Goal: Information Seeking & Learning: Find specific fact

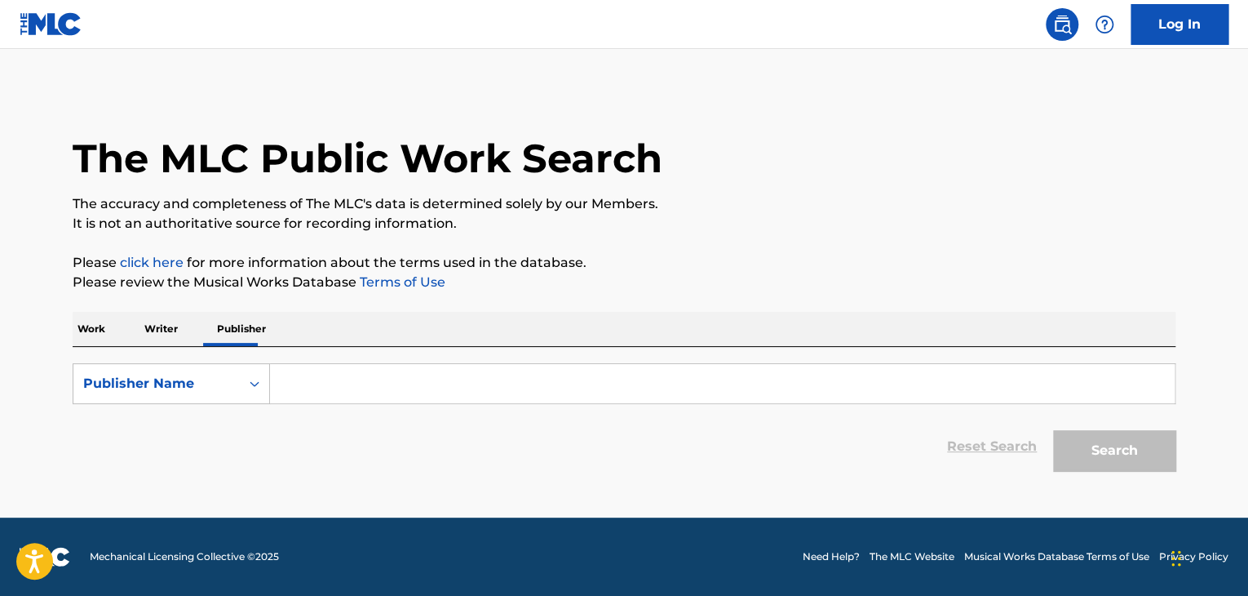
click at [417, 382] on input "Search Form" at bounding box center [722, 383] width 905 height 39
paste input "Pretender"
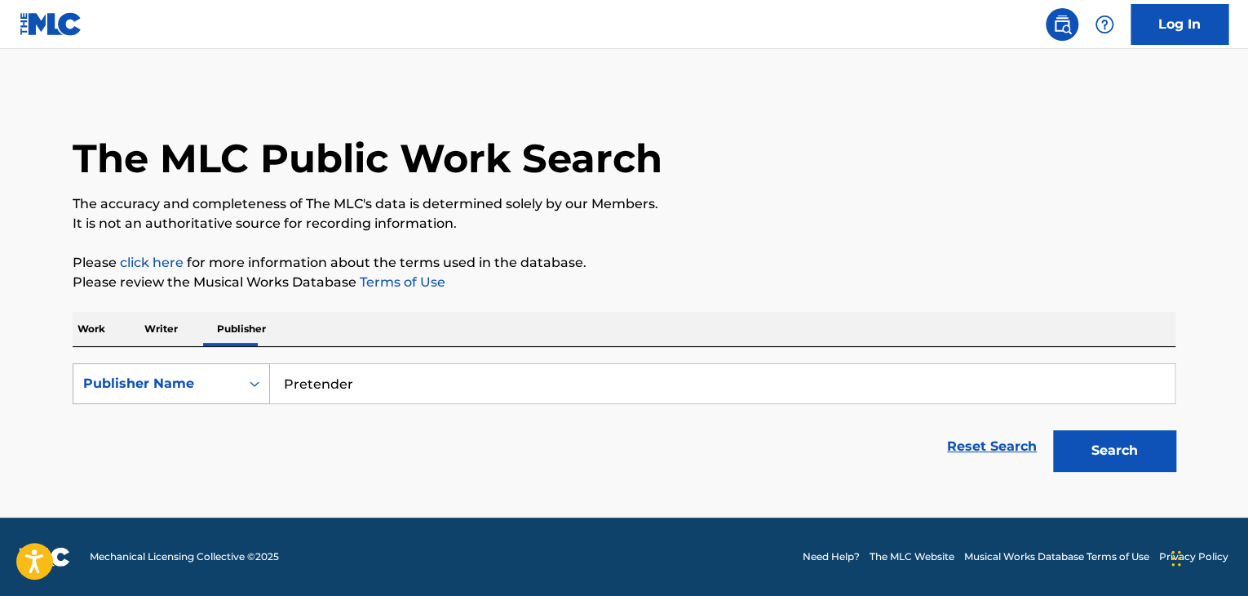
type input "Pretender"
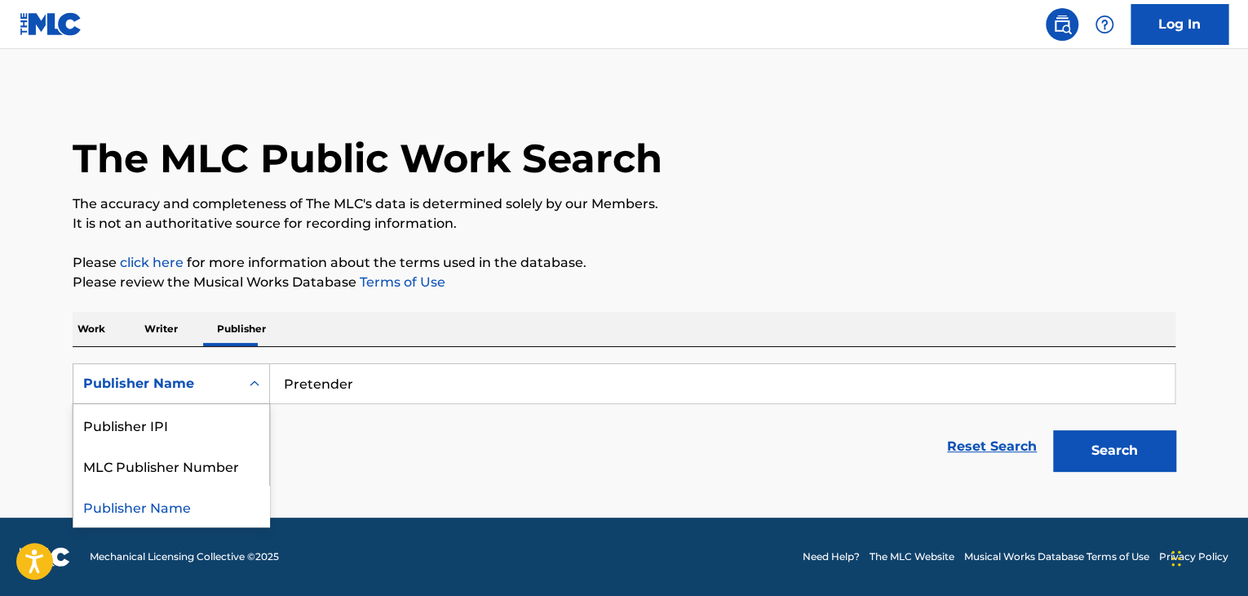
click at [264, 387] on div "Search Form" at bounding box center [254, 383] width 29 height 29
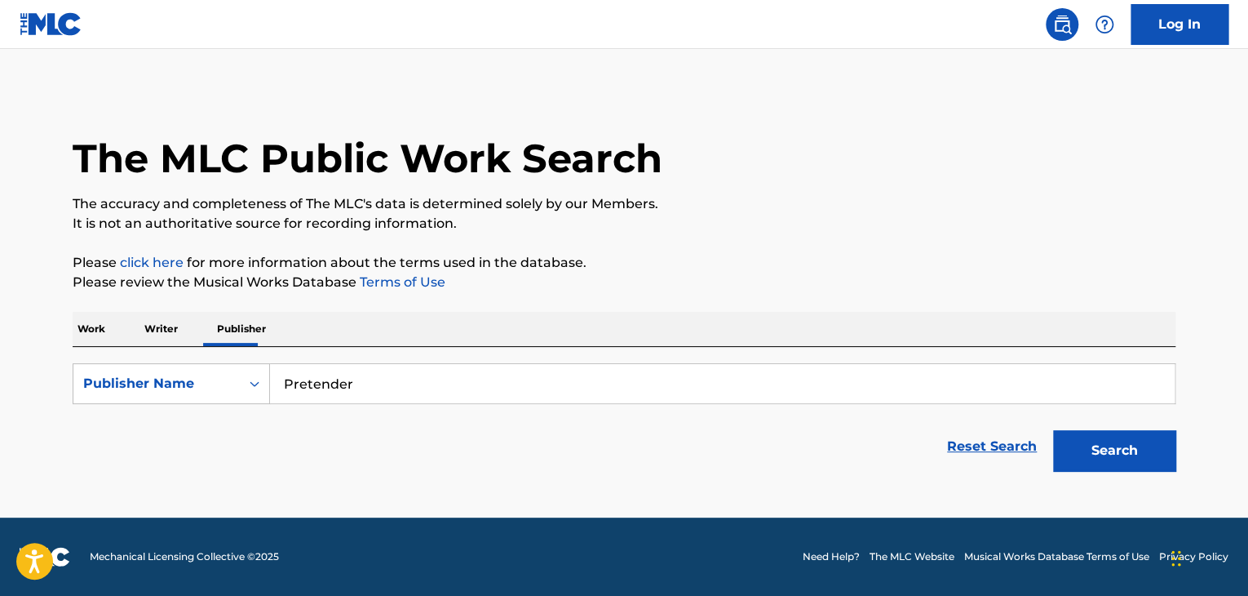
click at [100, 333] on p "Work" at bounding box center [92, 329] width 38 height 34
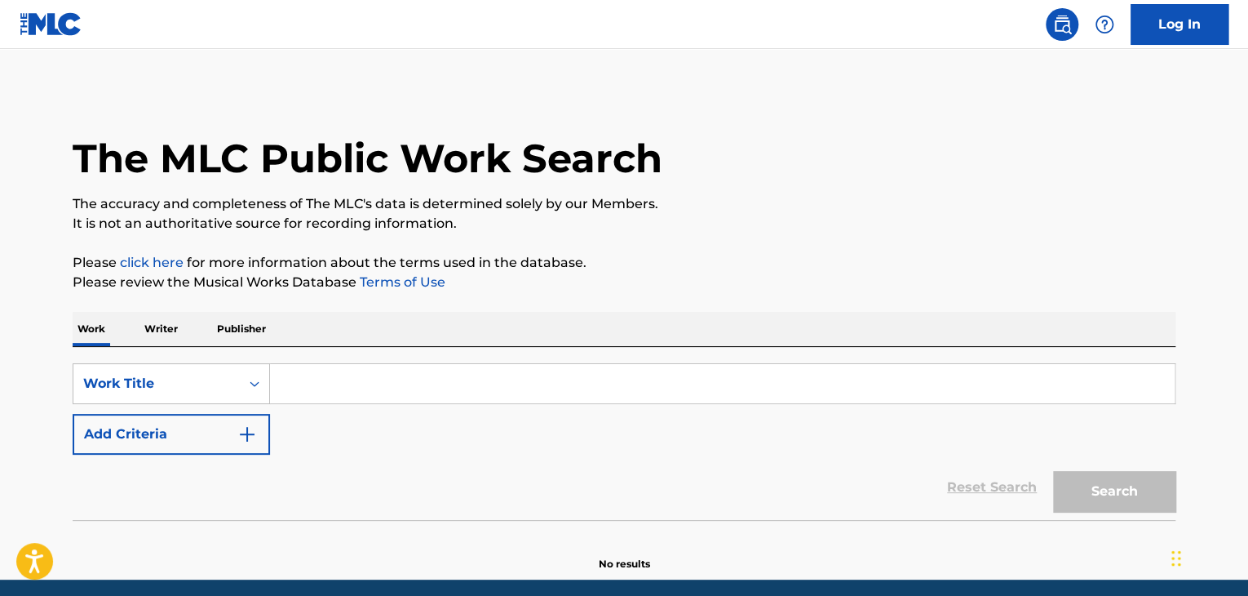
click at [338, 385] on input "Search Form" at bounding box center [722, 383] width 905 height 39
paste input "Pretender"
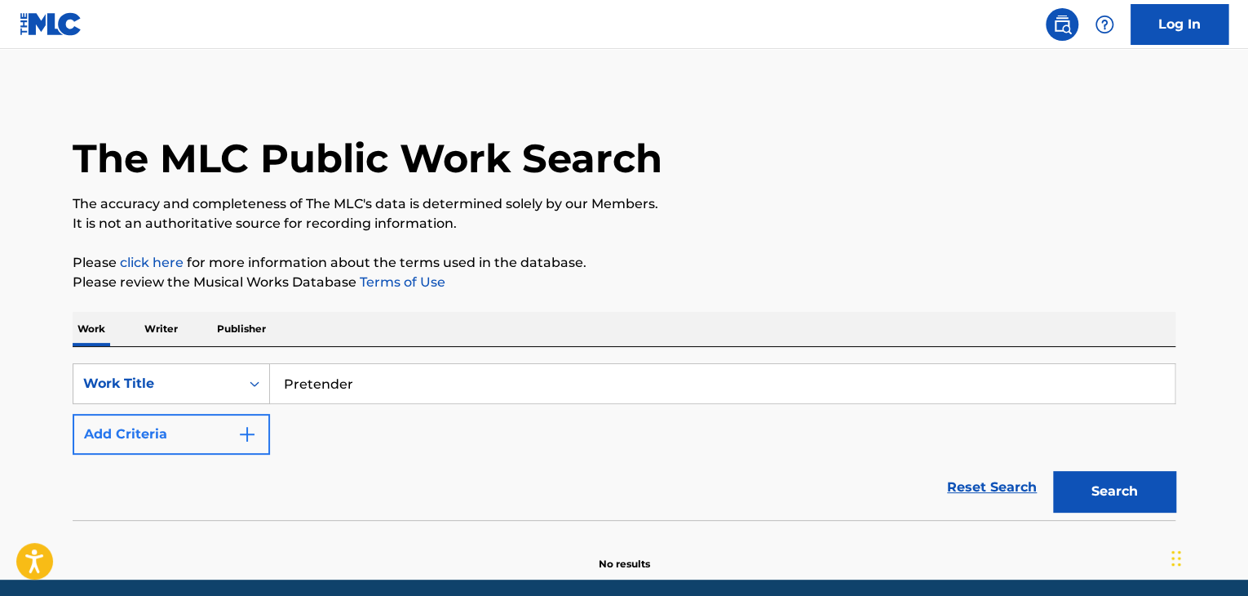
type input "Pretender"
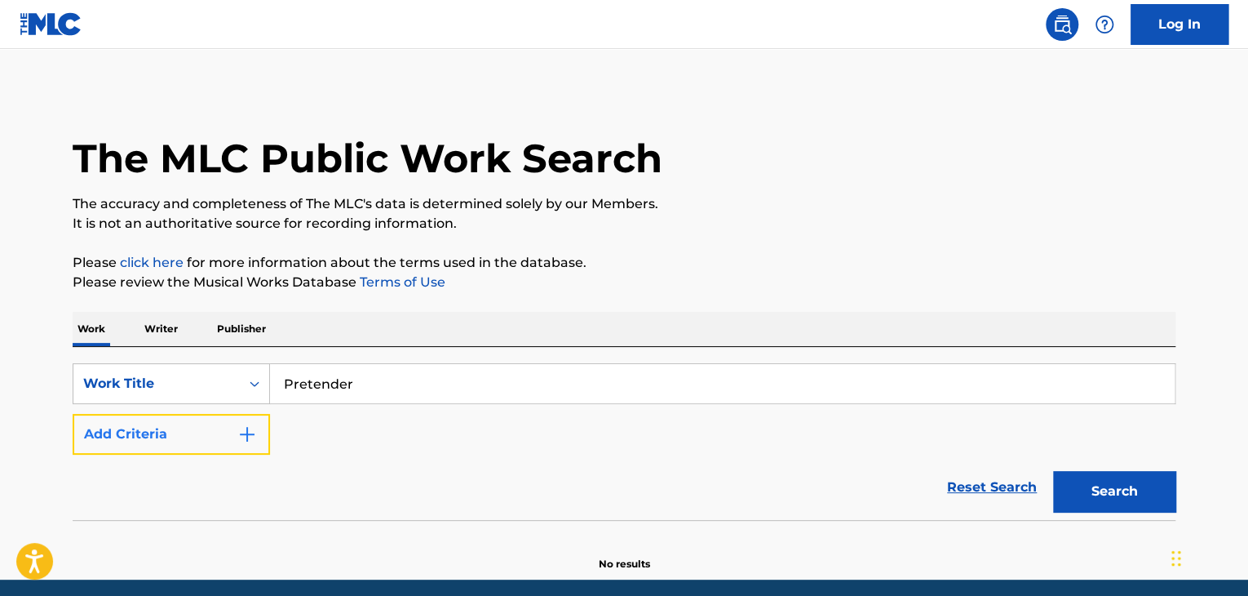
click at [244, 431] on img "Search Form" at bounding box center [247, 434] width 20 height 20
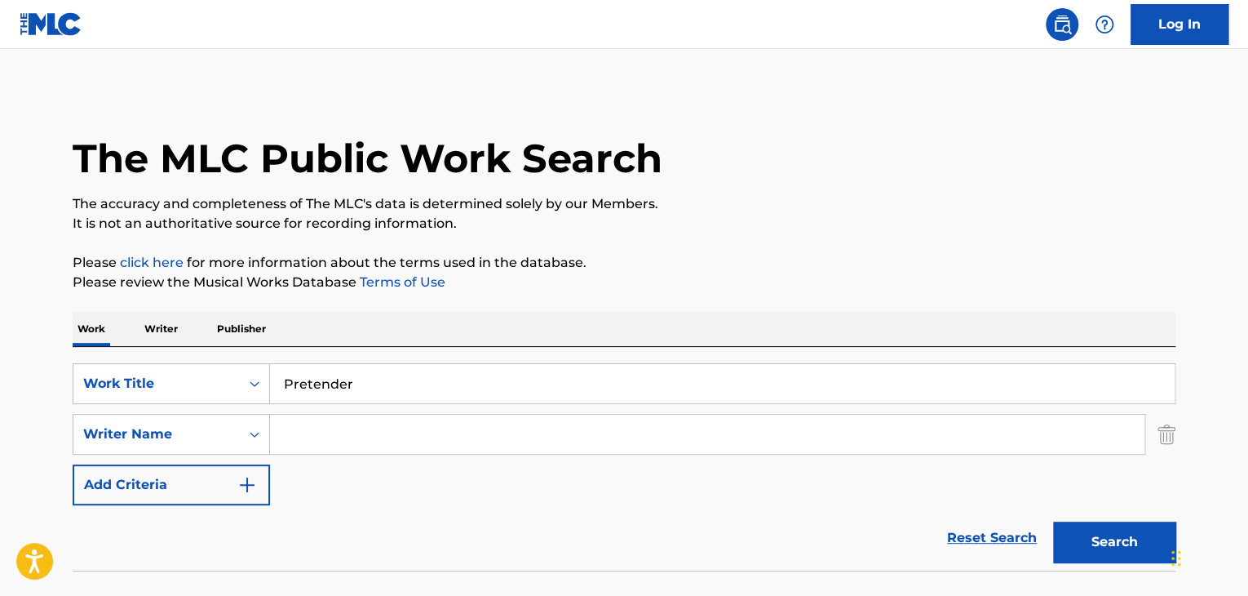
click at [715, 432] on input "Search Form" at bounding box center [707, 434] width 875 height 39
paste input "[PERSON_NAME]"
type input "[PERSON_NAME]"
click at [1097, 539] on button "Search" at bounding box center [1114, 541] width 122 height 41
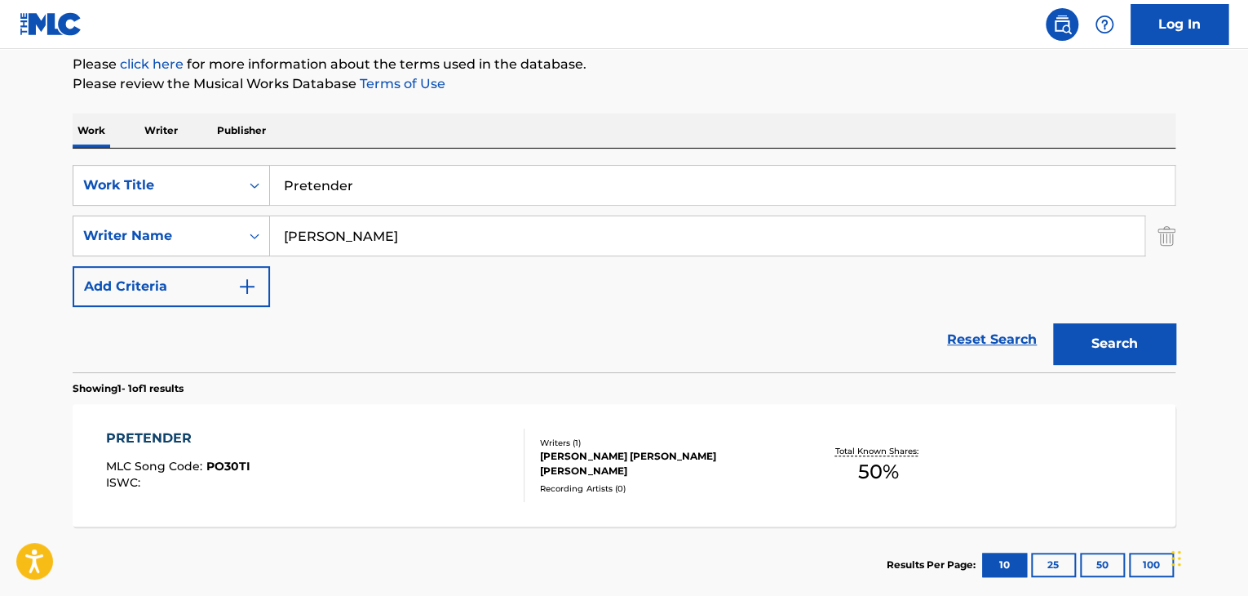
scroll to position [217, 0]
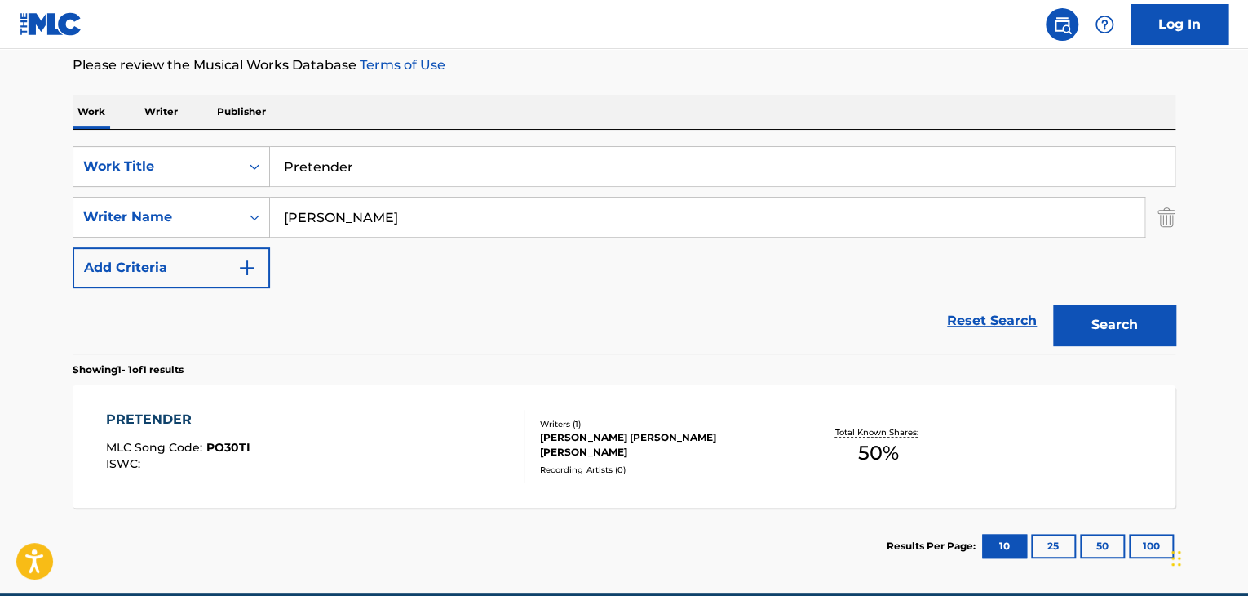
click at [163, 420] on div "PRETENDER" at bounding box center [178, 420] width 144 height 20
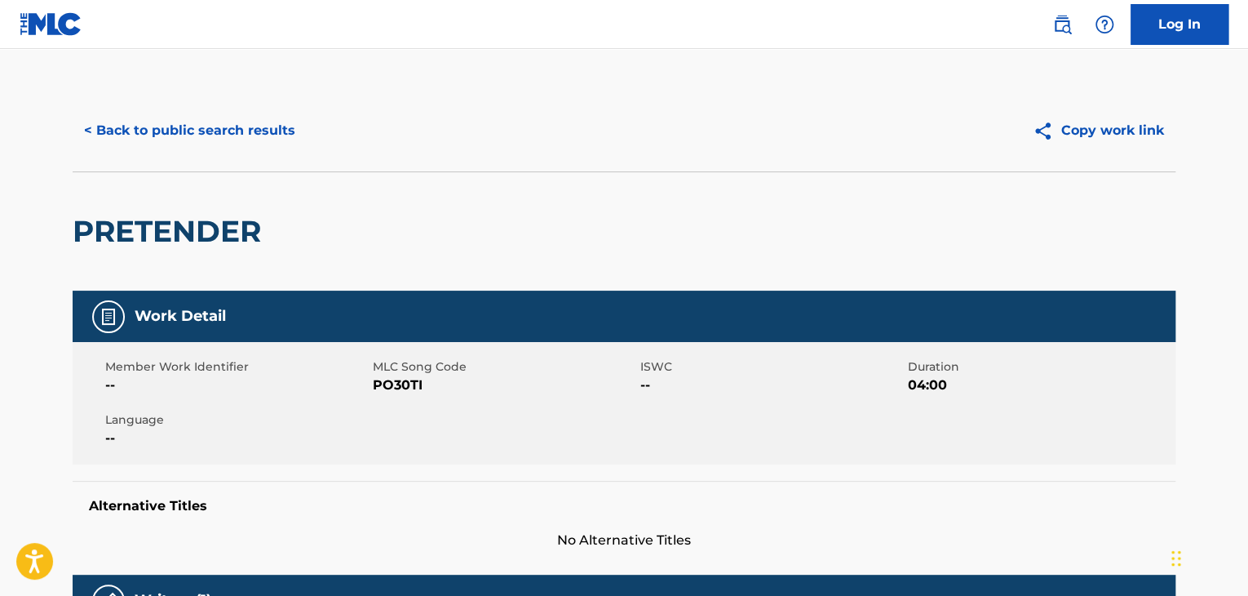
click at [409, 394] on span "PO30TI" at bounding box center [505, 385] width 264 height 20
click at [409, 389] on span "PO30TI" at bounding box center [505, 385] width 264 height 20
copy span "PO30TI"
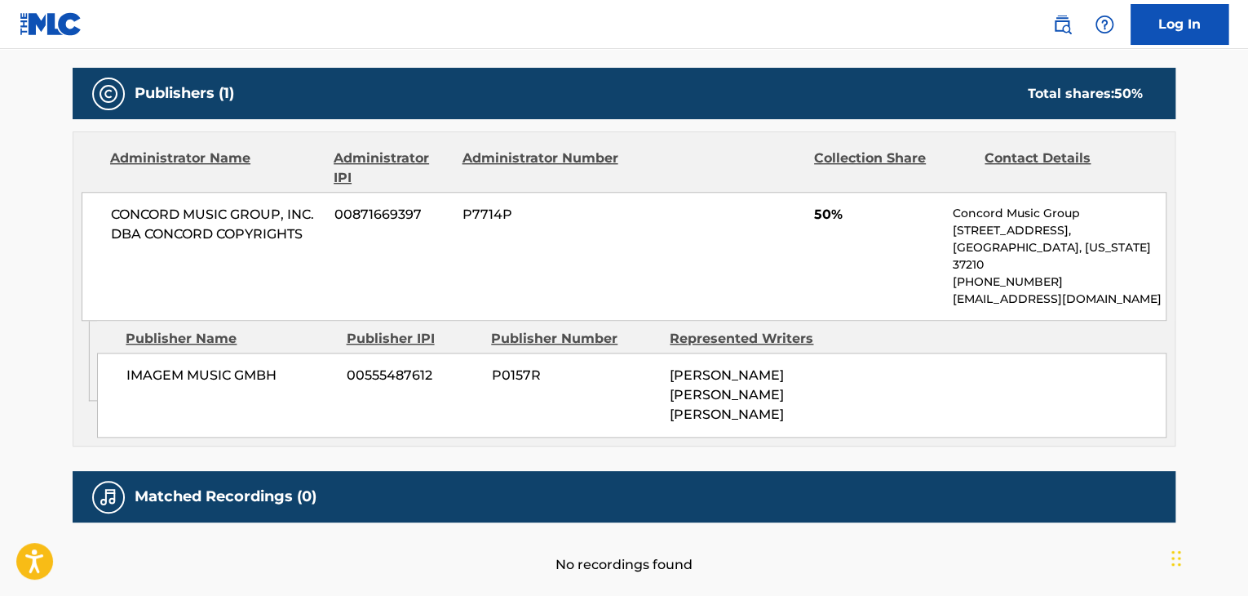
scroll to position [707, 0]
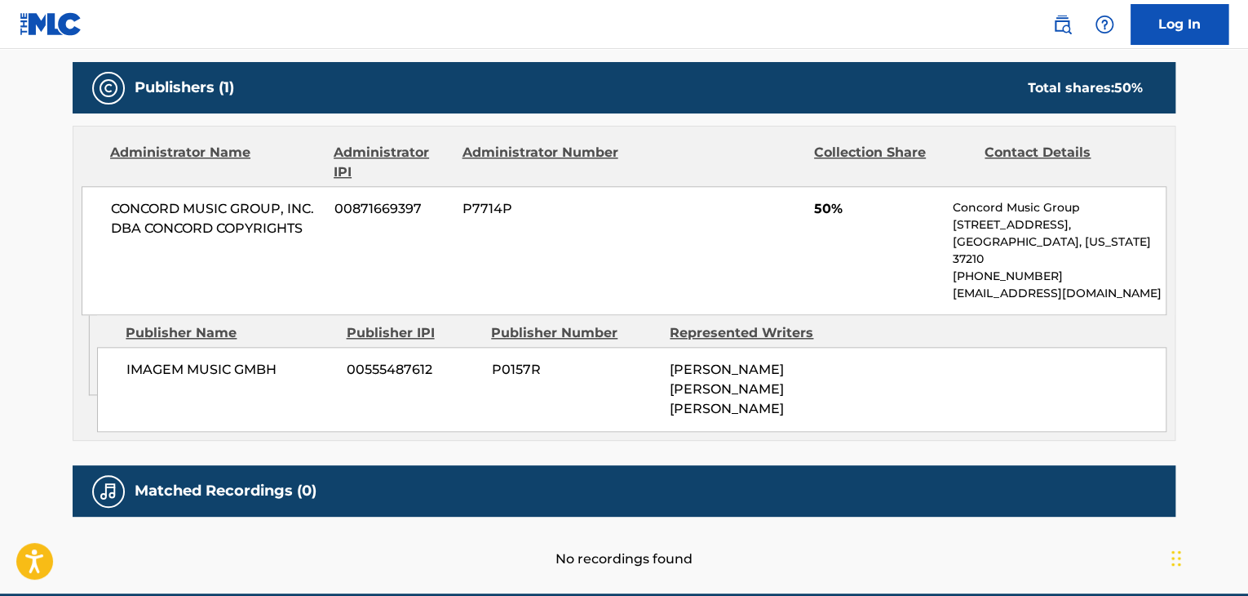
click at [245, 360] on span "IMAGEM MUSIC GMBH" at bounding box center [230, 370] width 208 height 20
copy div "IMAGEM MUSIC GMBH"
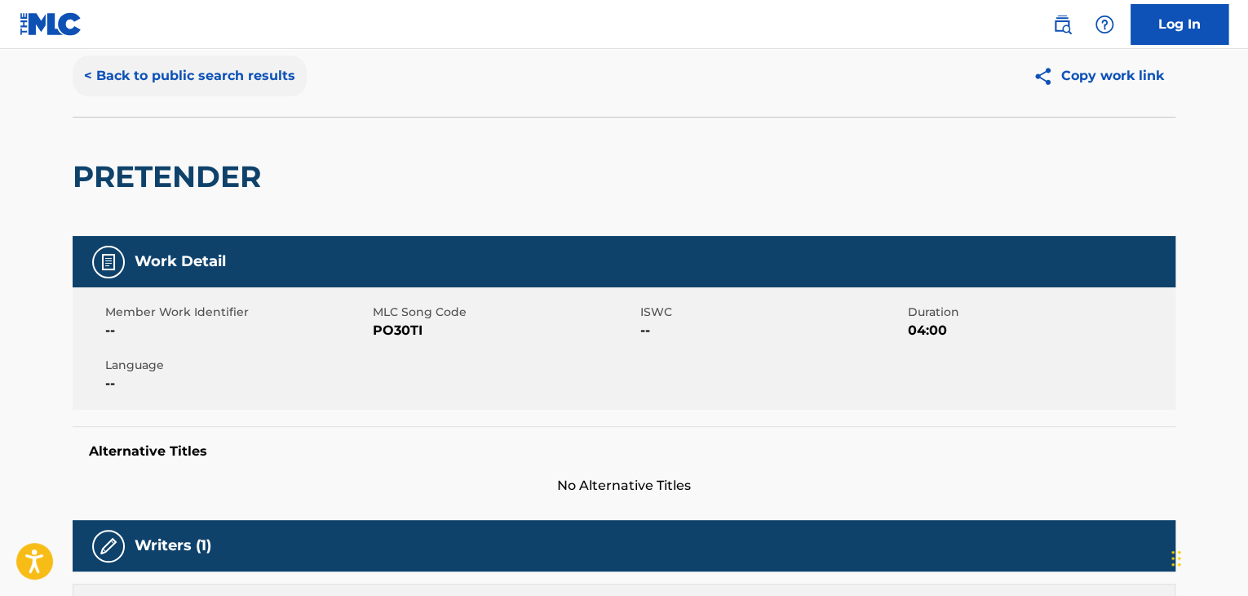
click at [215, 73] on button "< Back to public search results" at bounding box center [190, 75] width 234 height 41
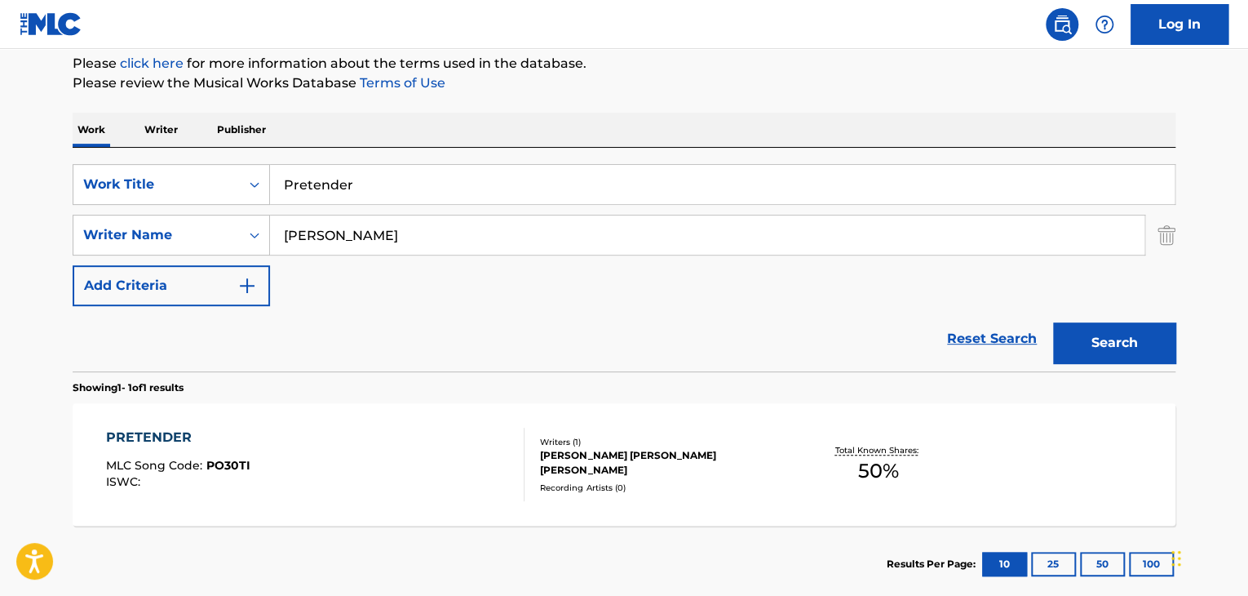
click at [450, 193] on input "Pretender" at bounding box center [722, 184] width 905 height 39
click at [449, 193] on input "Pretender" at bounding box center [722, 184] width 905 height 39
type input "Call me"
paste input "Search Form"
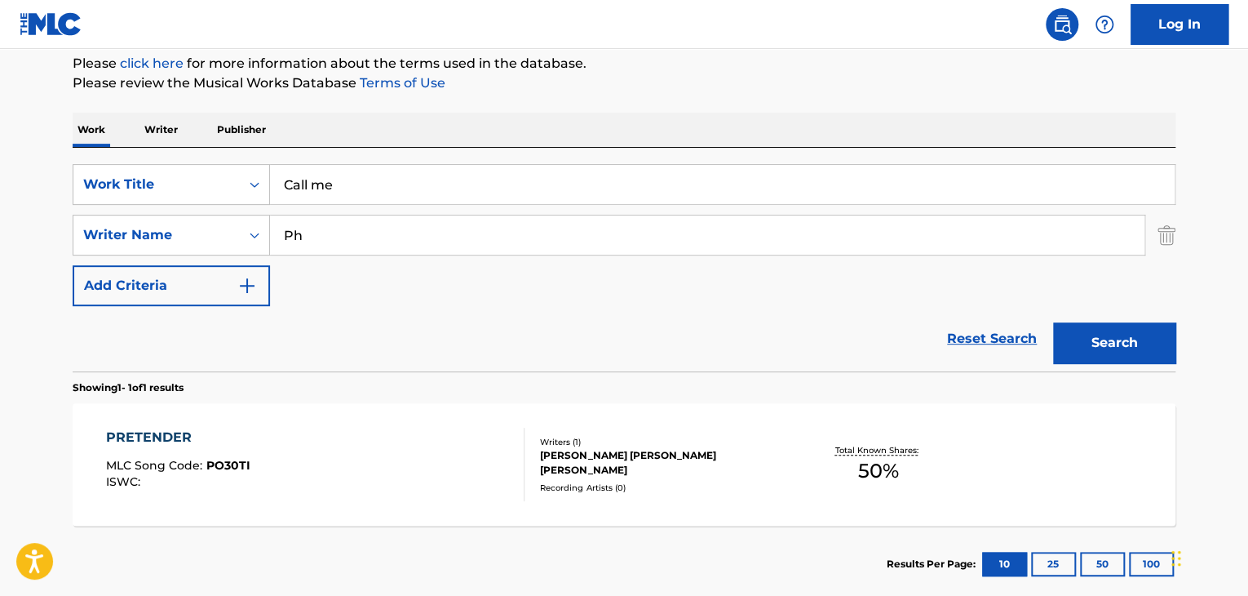
type input "P"
paste input "[PERSON_NAME]"
click at [1053, 322] on button "Search" at bounding box center [1114, 342] width 122 height 41
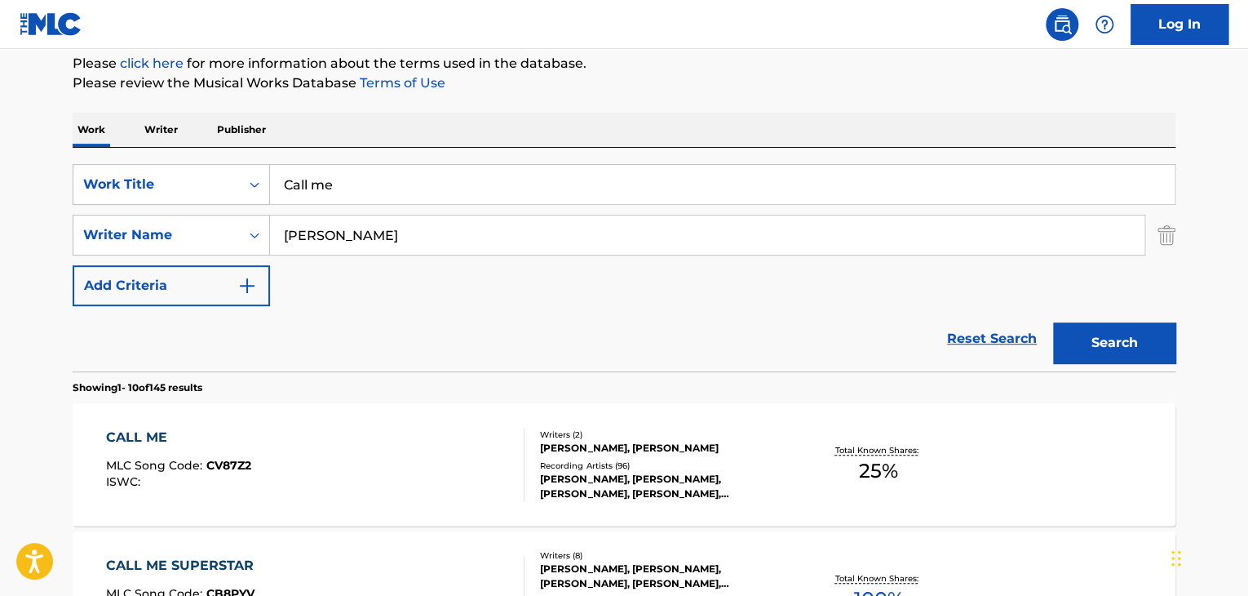
click at [361, 241] on input "[PERSON_NAME]" at bounding box center [707, 234] width 875 height 39
click at [361, 240] on input "[PERSON_NAME]" at bounding box center [707, 234] width 875 height 39
paste input "[PERSON_NAME]"
type input "[PERSON_NAME]"
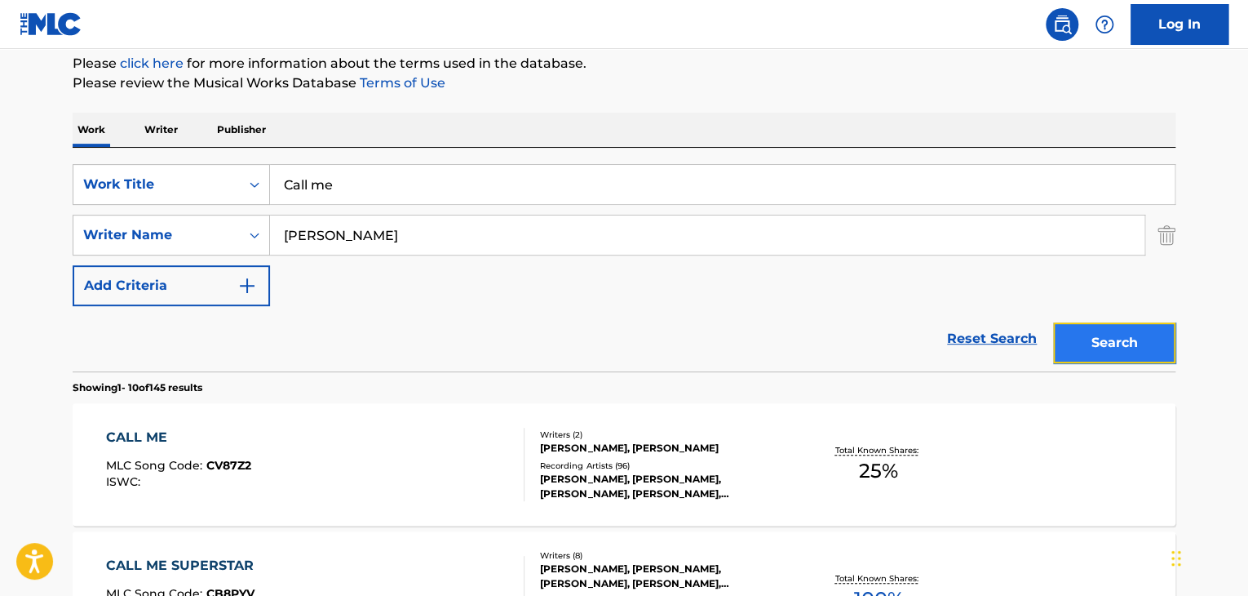
click at [1117, 339] on button "Search" at bounding box center [1114, 342] width 122 height 41
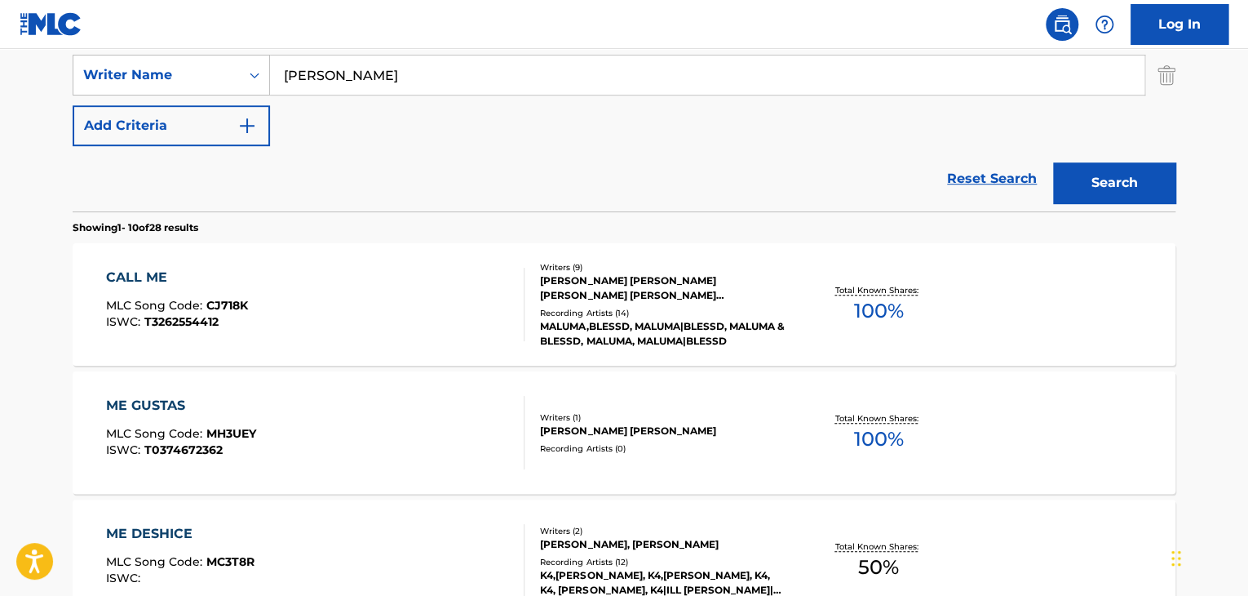
scroll to position [362, 0]
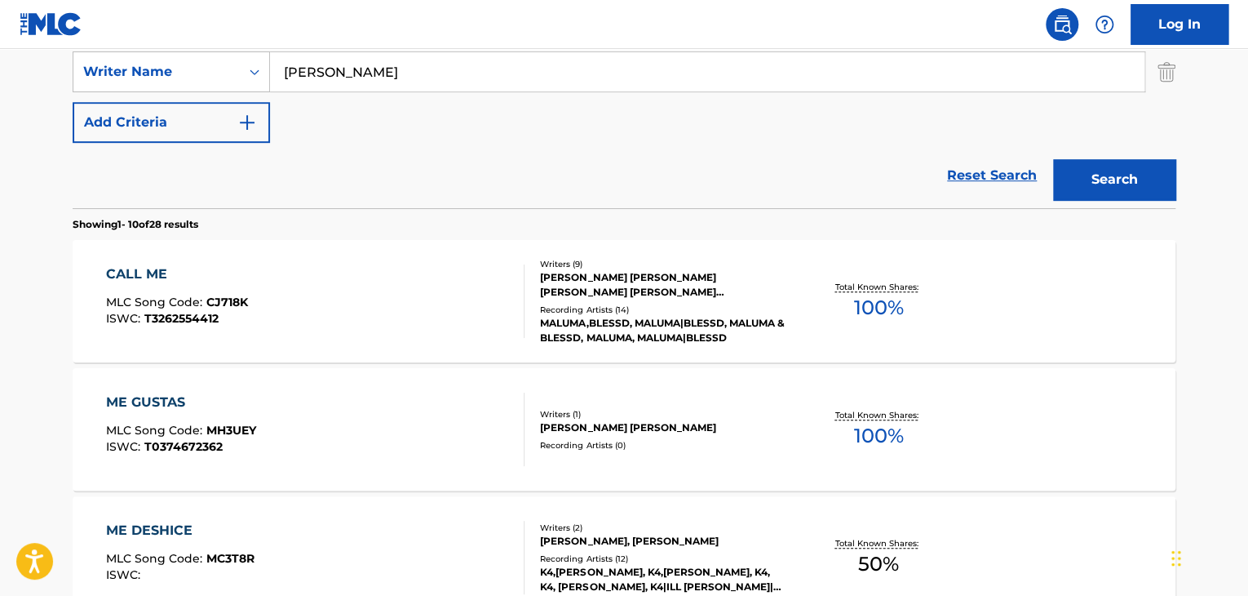
click at [162, 275] on div "CALL ME" at bounding box center [177, 274] width 142 height 20
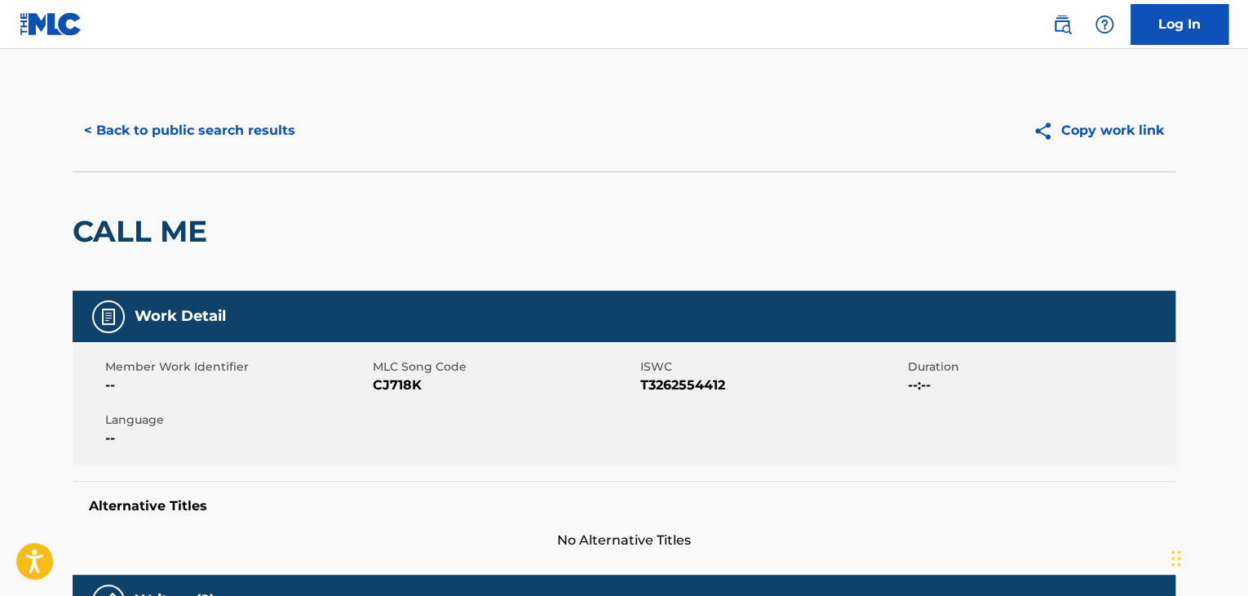
click at [415, 388] on span "CJ718K" at bounding box center [505, 385] width 264 height 20
copy span "CJ718K"
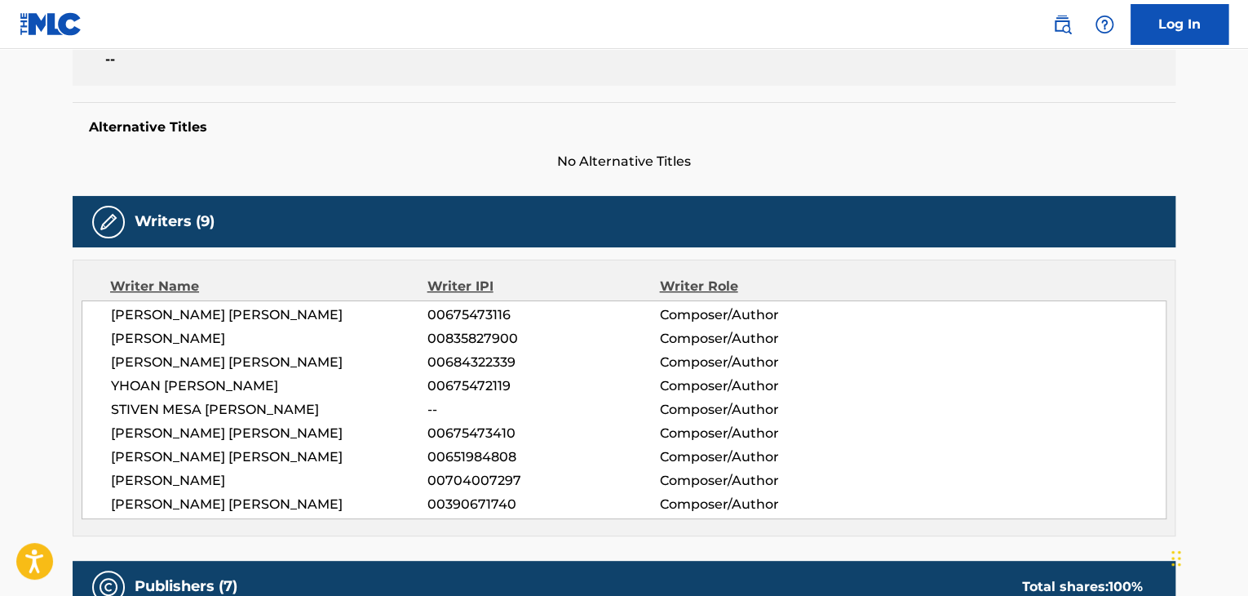
scroll to position [380, 0]
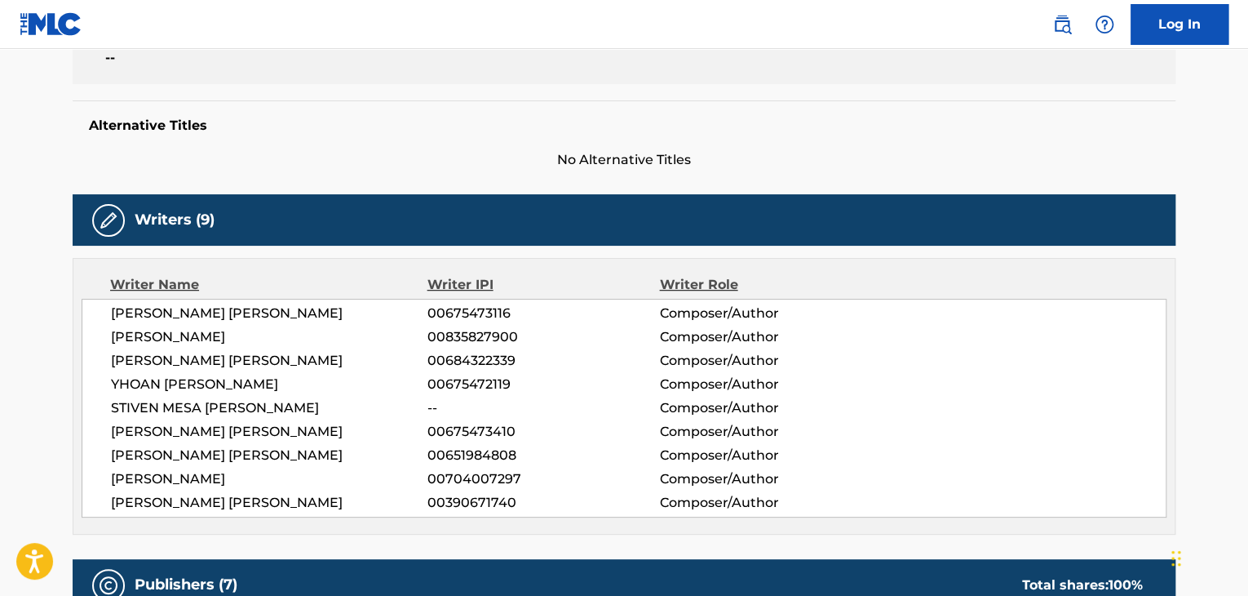
click at [319, 305] on span "[PERSON_NAME] [PERSON_NAME]" at bounding box center [269, 314] width 317 height 20
copy div "[PERSON_NAME] [PERSON_NAME]"
click at [327, 331] on span "[PERSON_NAME]" at bounding box center [269, 337] width 317 height 20
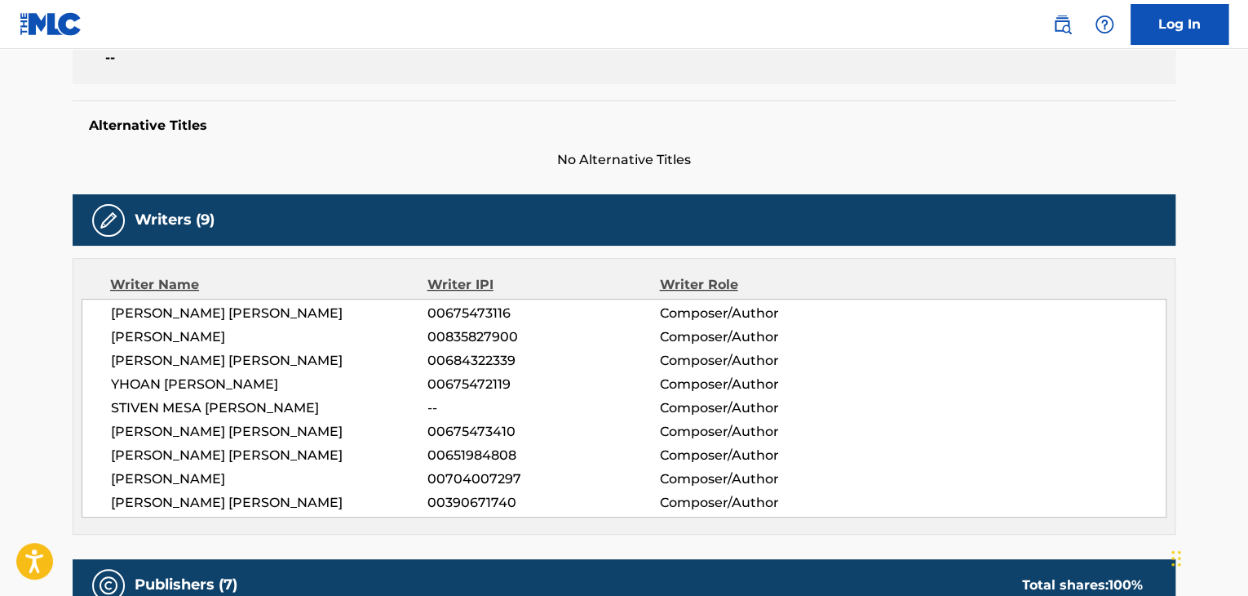
click at [327, 330] on span "[PERSON_NAME]" at bounding box center [269, 337] width 317 height 20
copy div "[PERSON_NAME]"
click at [247, 357] on span "[PERSON_NAME] [PERSON_NAME]" at bounding box center [269, 361] width 317 height 20
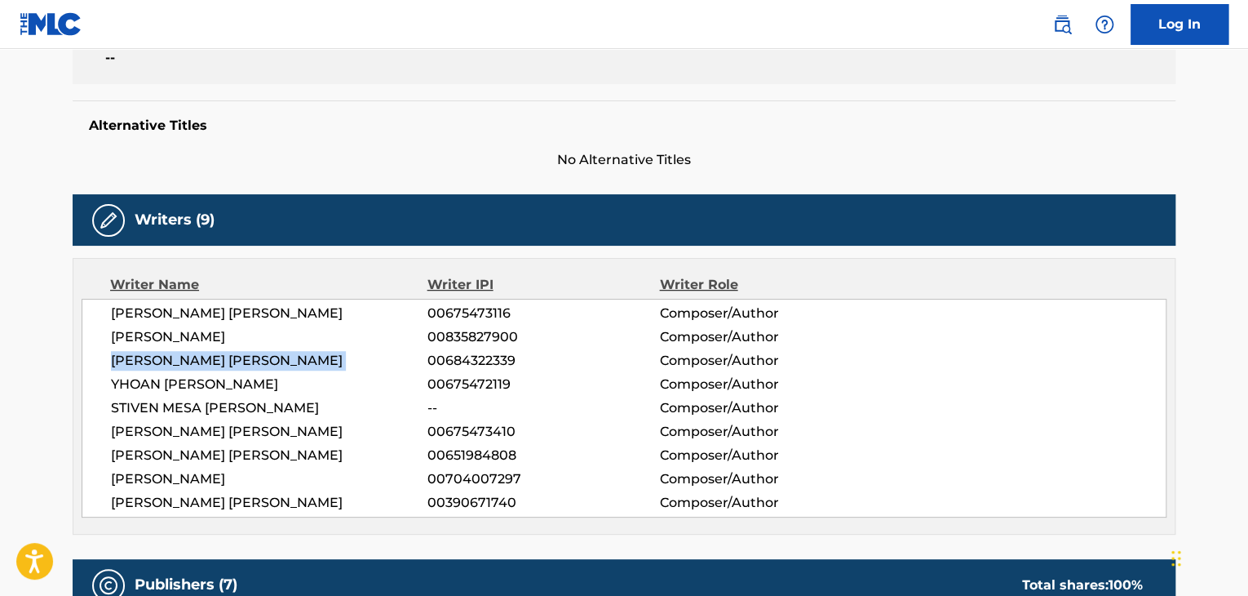
click at [247, 357] on span "[PERSON_NAME] [PERSON_NAME]" at bounding box center [269, 361] width 317 height 20
copy div "[PERSON_NAME] [PERSON_NAME]"
click at [268, 423] on span "[PERSON_NAME] [PERSON_NAME]" at bounding box center [269, 432] width 317 height 20
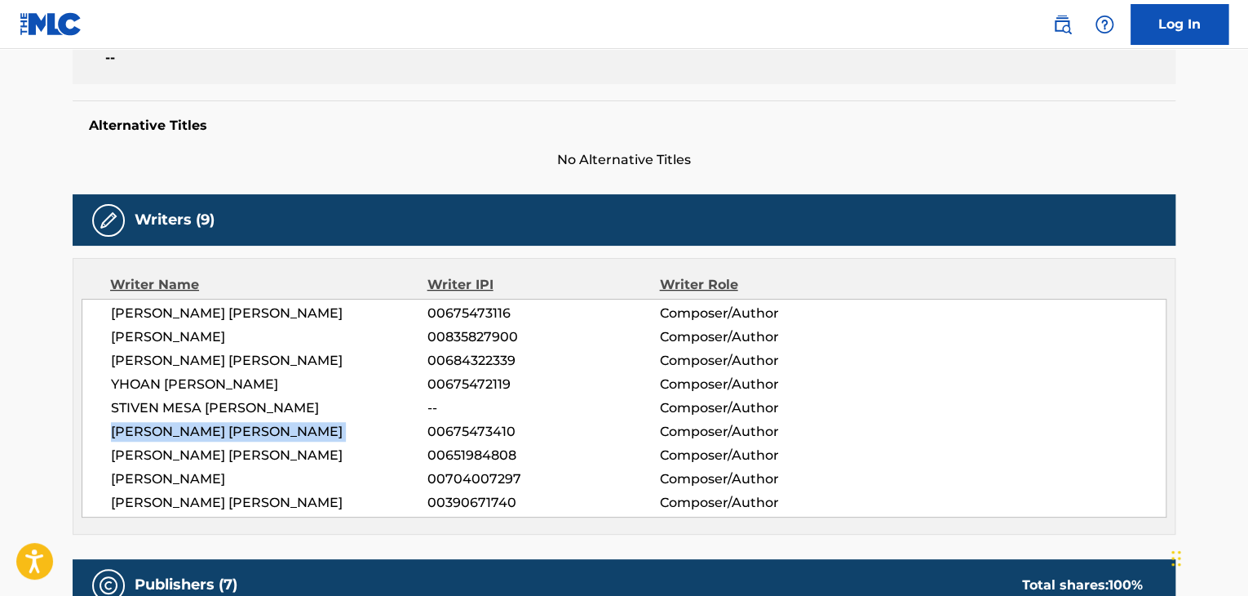
click at [268, 423] on span "[PERSON_NAME] [PERSON_NAME]" at bounding box center [269, 432] width 317 height 20
copy div "[PERSON_NAME] [PERSON_NAME]"
click at [348, 454] on span "[PERSON_NAME] [PERSON_NAME]" at bounding box center [269, 456] width 317 height 20
click at [349, 453] on span "[PERSON_NAME] [PERSON_NAME]" at bounding box center [269, 456] width 317 height 20
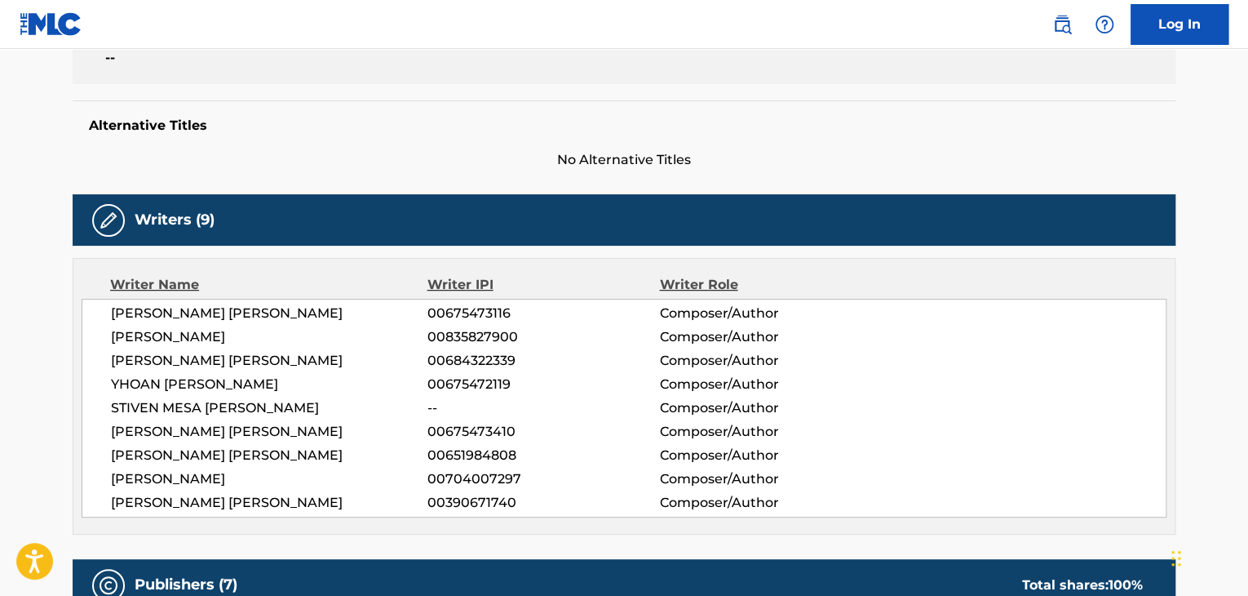
click at [349, 453] on span "[PERSON_NAME] [PERSON_NAME]" at bounding box center [269, 456] width 317 height 20
click at [349, 454] on span "[PERSON_NAME] [PERSON_NAME]" at bounding box center [269, 456] width 317 height 20
click at [233, 484] on span "[PERSON_NAME]" at bounding box center [269, 479] width 317 height 20
click at [233, 483] on span "[PERSON_NAME]" at bounding box center [269, 479] width 317 height 20
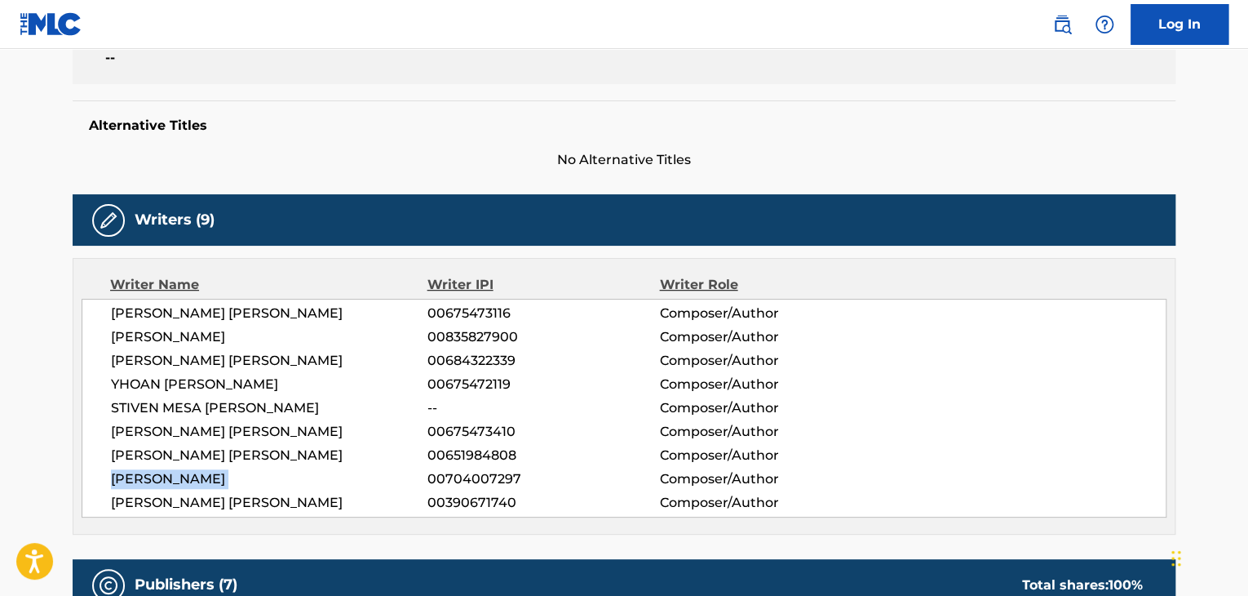
copy div "[PERSON_NAME]"
click at [303, 511] on span "[PERSON_NAME] [PERSON_NAME]" at bounding box center [269, 503] width 317 height 20
click at [303, 510] on span "[PERSON_NAME] [PERSON_NAME]" at bounding box center [269, 503] width 317 height 20
copy div "[PERSON_NAME] [PERSON_NAME]"
